Goal: Transaction & Acquisition: Book appointment/travel/reservation

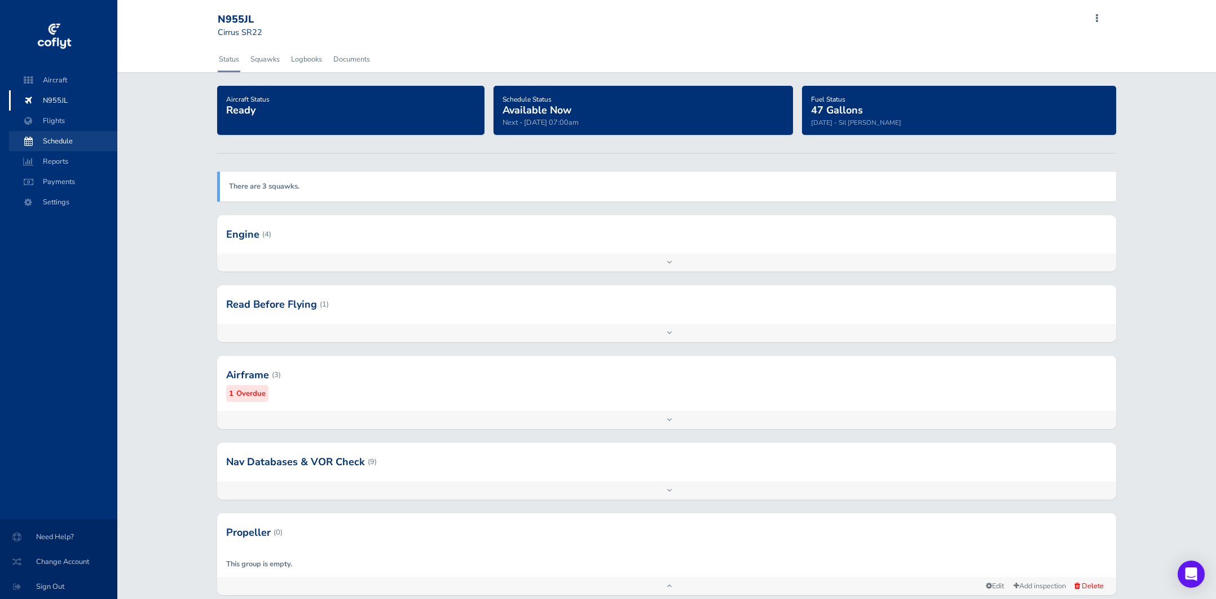
click at [61, 140] on span "Schedule" at bounding box center [63, 141] width 86 height 20
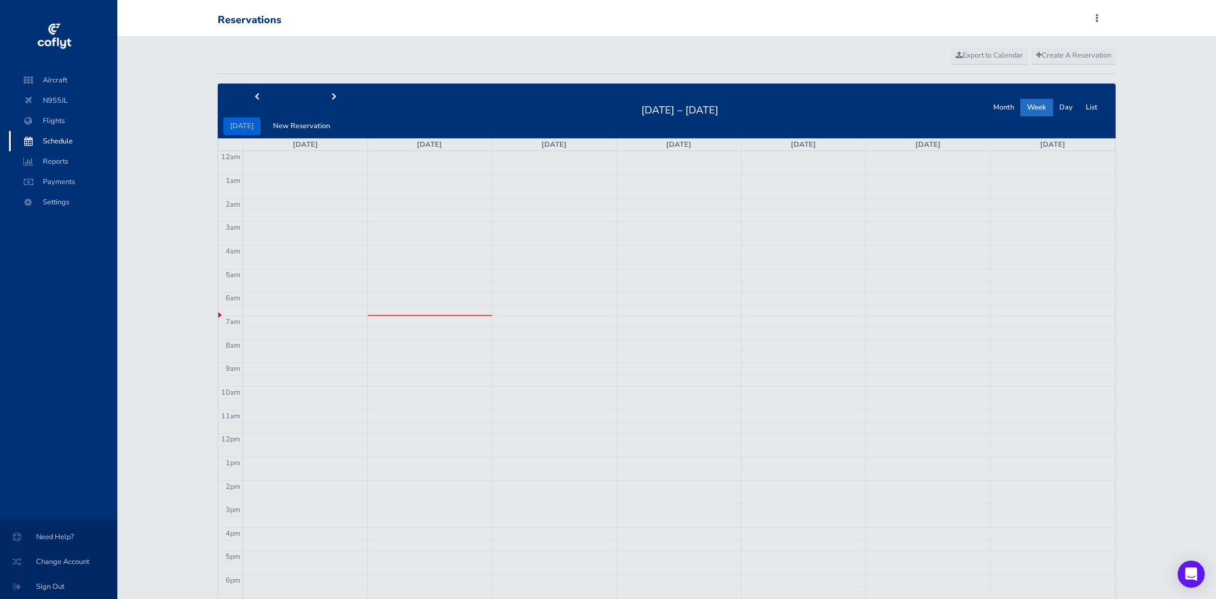
click at [691, 292] on td at bounding box center [679, 298] width 872 height 12
click at [1087, 56] on span "Create A Reservation" at bounding box center [1073, 55] width 75 height 10
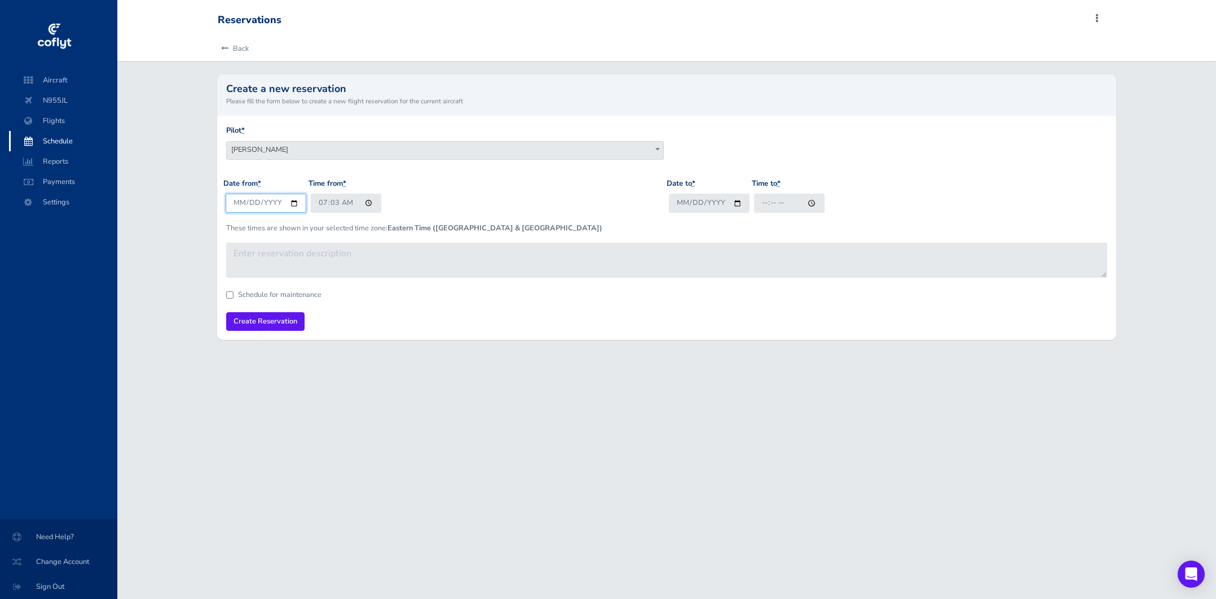
click at [262, 205] on input "[DATE]" at bounding box center [266, 202] width 81 height 19
type input "[DATE]"
click at [323, 205] on input "07:03" at bounding box center [346, 202] width 71 height 19
click at [337, 203] on input "06:03" at bounding box center [346, 202] width 71 height 19
type input "06:00"
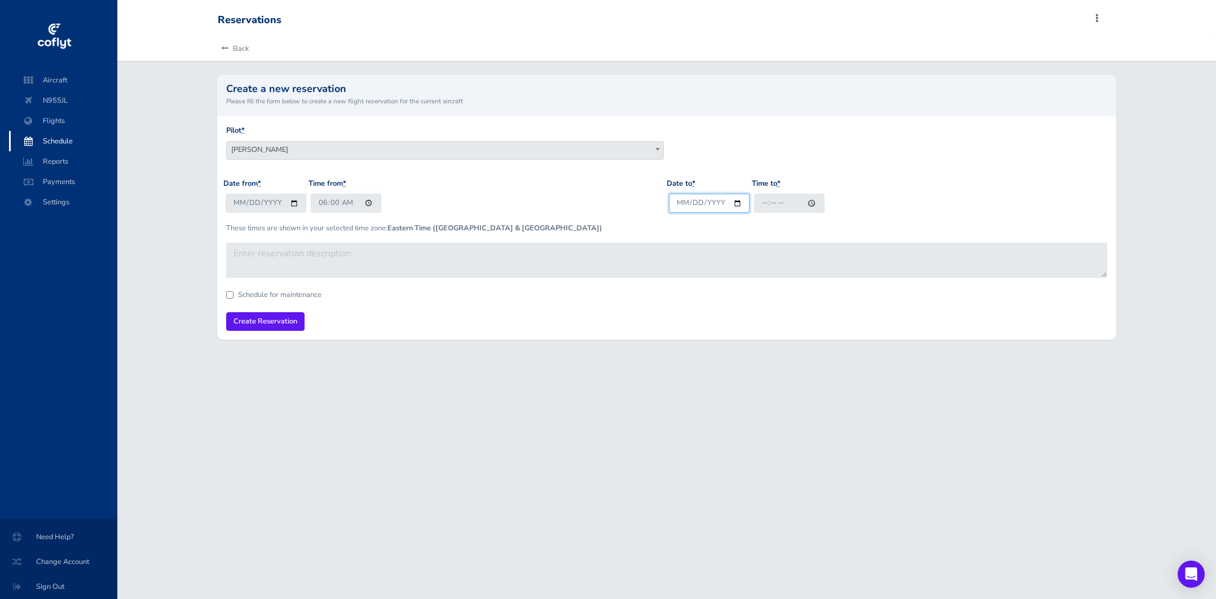
click at [687, 202] on input "Date to *" at bounding box center [709, 202] width 81 height 19
type input "[DATE]"
click at [769, 201] on input "Time to *" at bounding box center [789, 202] width 71 height 19
type input "13:30"
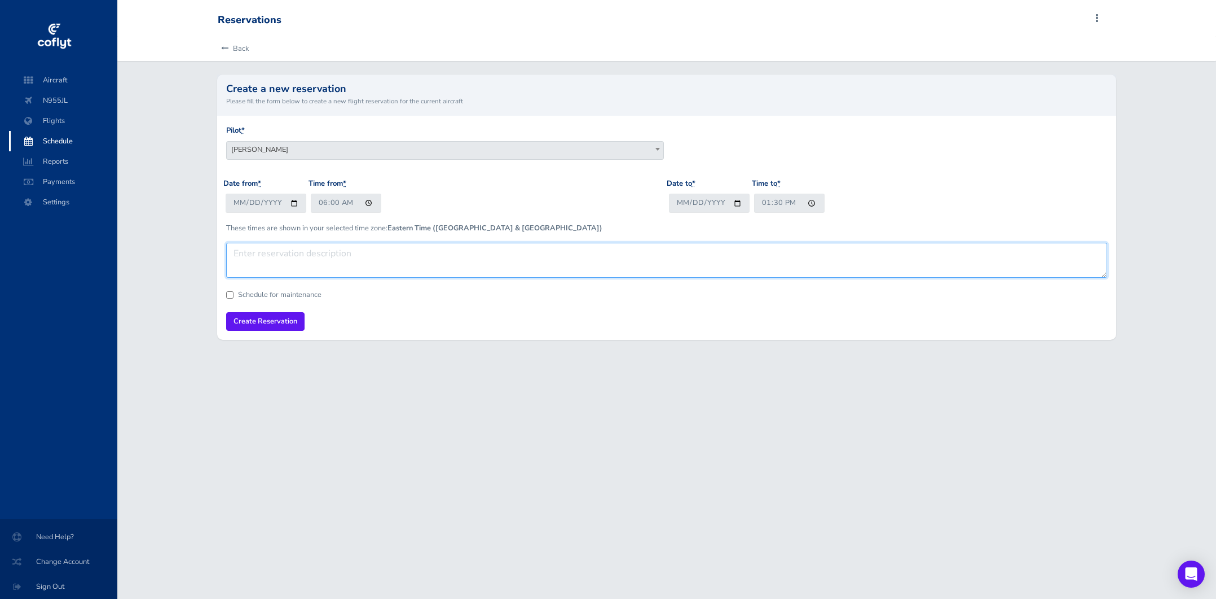
click at [490, 250] on textarea at bounding box center [666, 260] width 881 height 35
click at [312, 252] on textarea "ROMEO Squadron X39" at bounding box center [666, 260] width 881 height 35
click at [313, 253] on textarea "ROMEO Squadron Breakfast X39" at bounding box center [666, 260] width 881 height 35
type textarea "ROMEO Squadron breakfast X39"
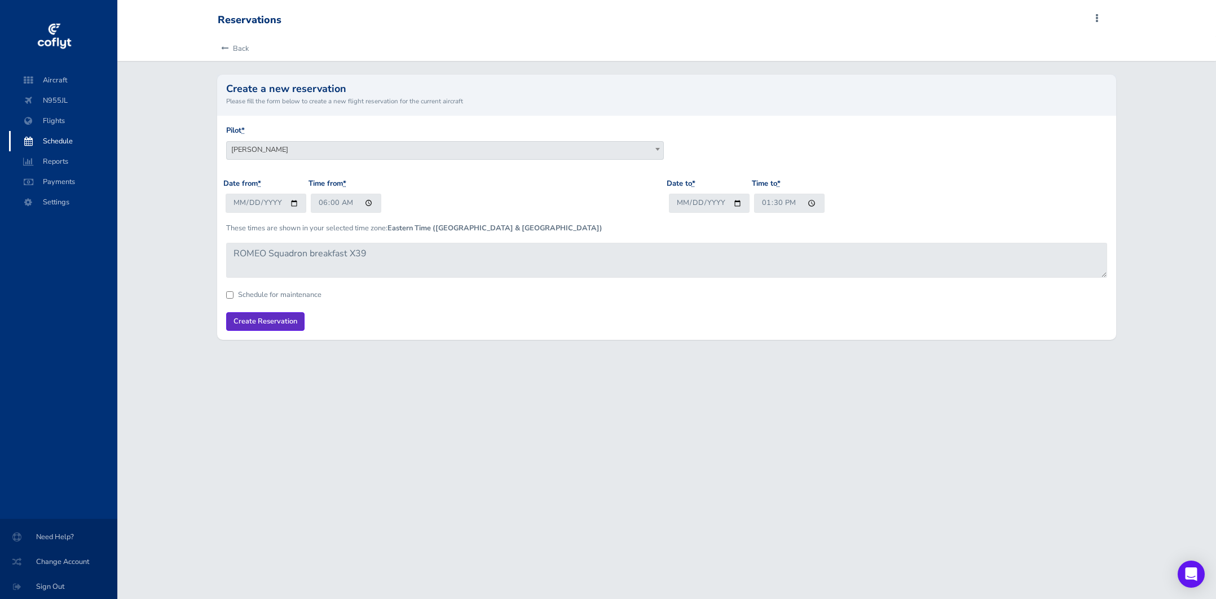
click at [276, 318] on input "Create Reservation" at bounding box center [265, 321] width 78 height 19
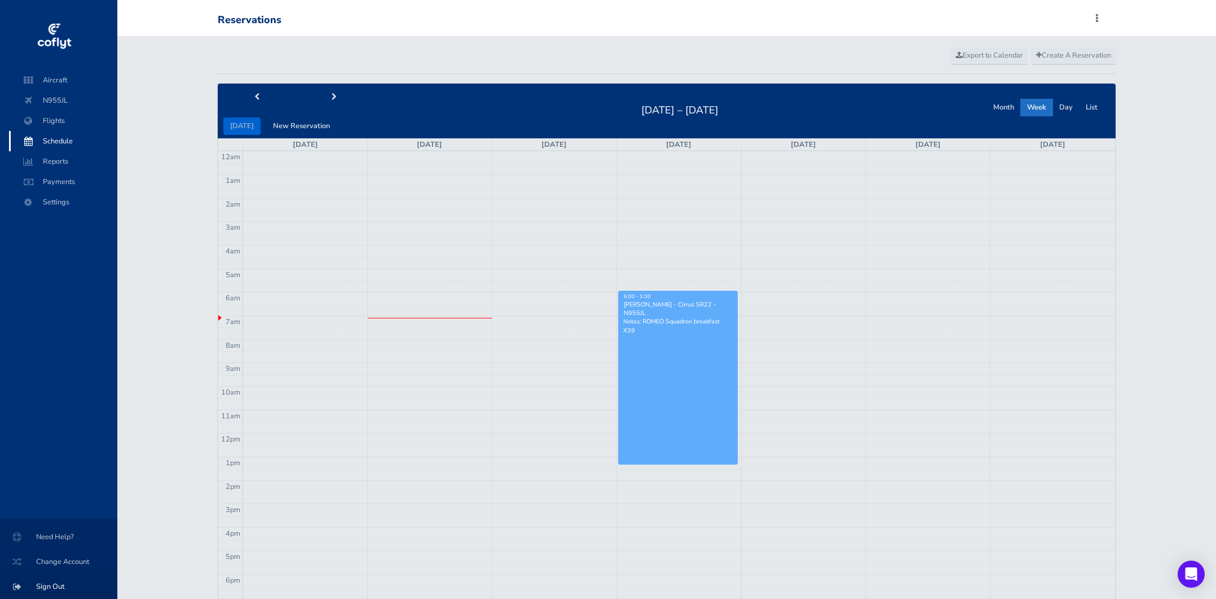
click at [49, 587] on span "Sign Out" at bounding box center [59, 586] width 90 height 20
